Goal: Find specific page/section: Find specific page/section

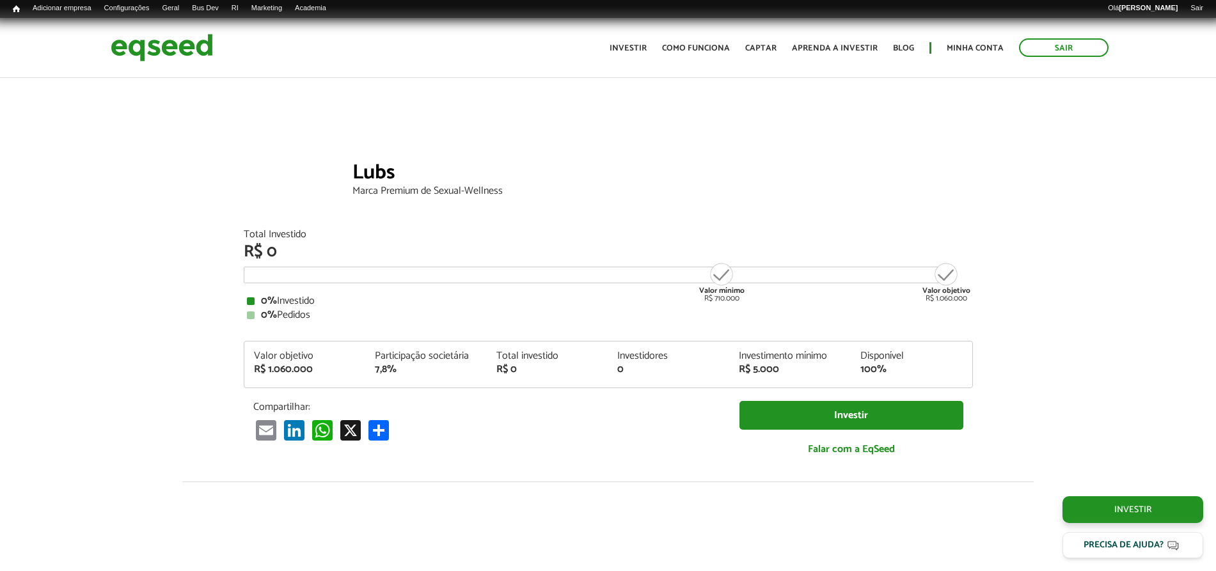
scroll to position [960, 0]
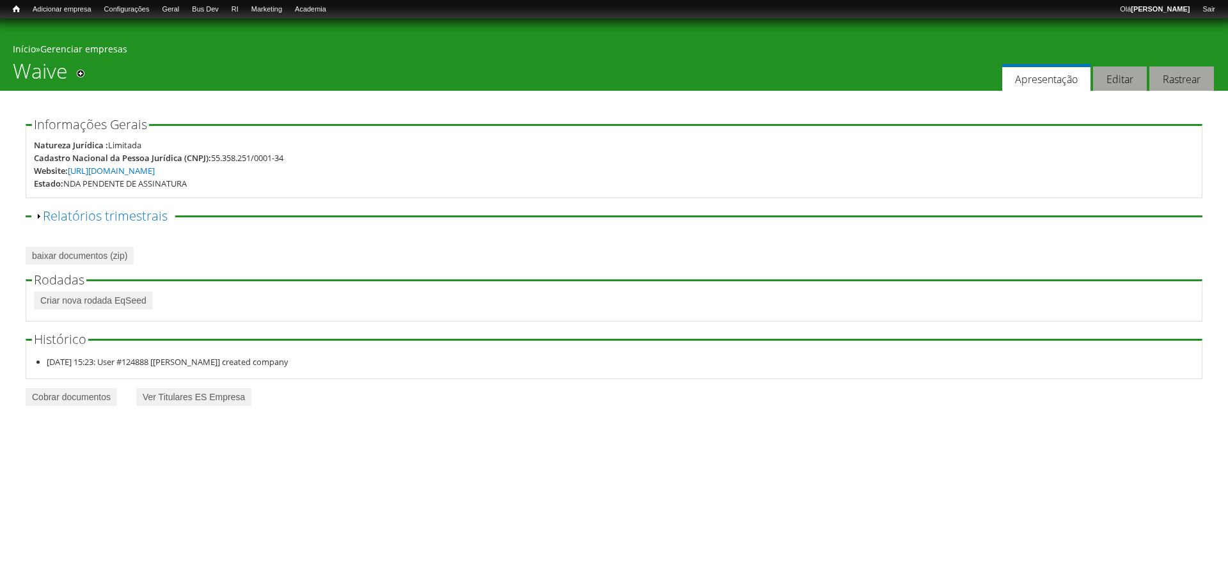
drag, startPoint x: 88, startPoint y: 404, endPoint x: 105, endPoint y: 418, distance: 21.8
click at [88, 404] on link "Cobrar documentos" at bounding box center [71, 397] width 91 height 18
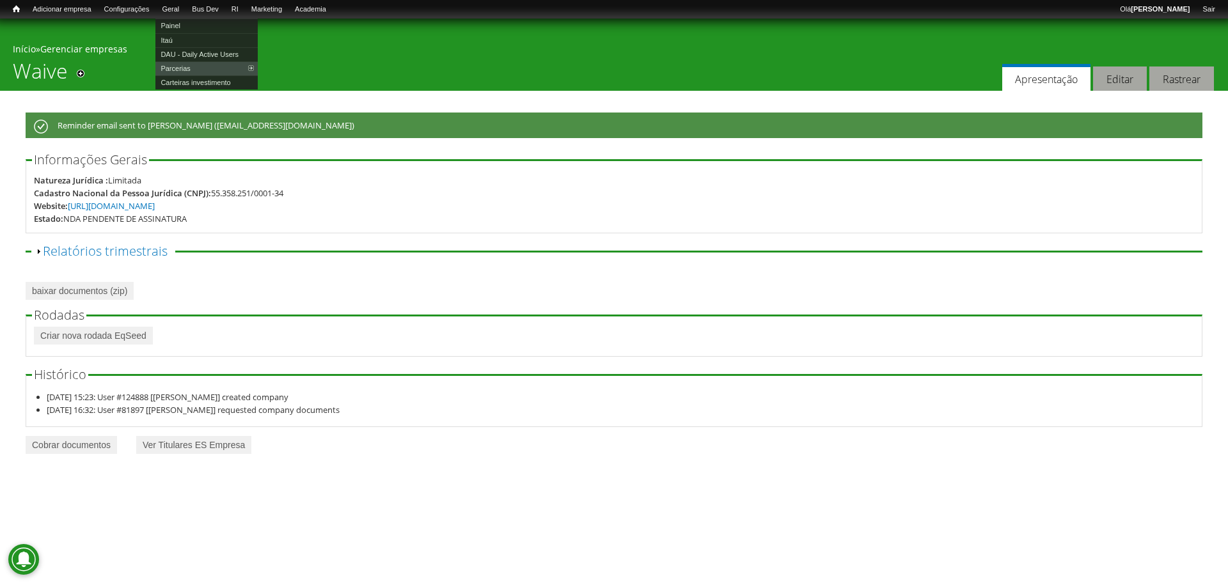
click at [189, 23] on link "Painel" at bounding box center [206, 26] width 102 height 14
